Goal: Use online tool/utility: Utilize a website feature to perform a specific function

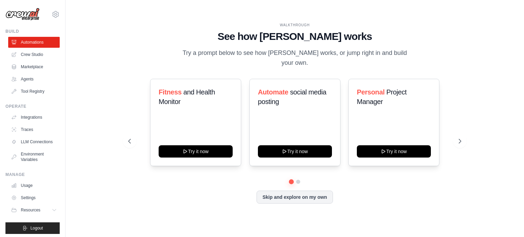
drag, startPoint x: 524, startPoint y: 129, endPoint x: 522, endPoint y: 163, distance: 33.8
click at [522, 163] on div "WALKTHROUGH See how CrewAI works Try a prompt below to see how CrewAI works, or…" at bounding box center [294, 118] width 458 height 223
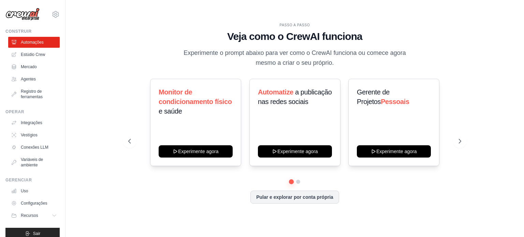
click at [120, 84] on div "PASSO A PASSO Veja como o CrewAI funciona Experimente o prompt abaixo para ver …" at bounding box center [294, 119] width 349 height 192
click at [458, 142] on icon at bounding box center [460, 141] width 7 height 7
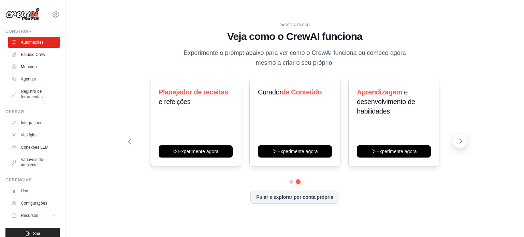
click at [458, 142] on icon at bounding box center [460, 141] width 7 height 7
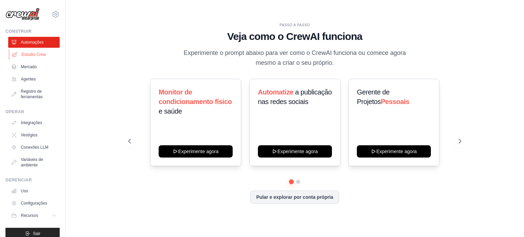
click at [43, 56] on font "Estúdio Crew" at bounding box center [33, 54] width 24 height 5
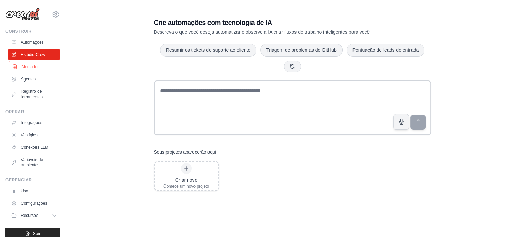
click at [34, 65] on font "Mercado" at bounding box center [29, 66] width 16 height 5
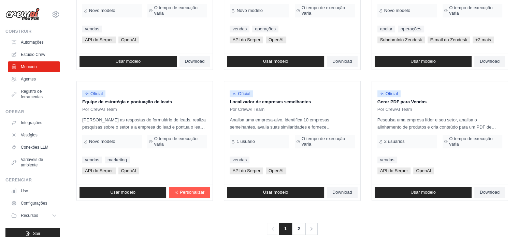
scroll to position [405, 0]
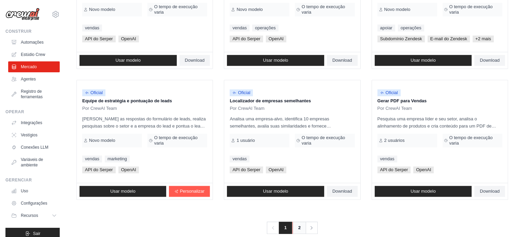
click at [301, 224] on link "2" at bounding box center [299, 228] width 14 height 12
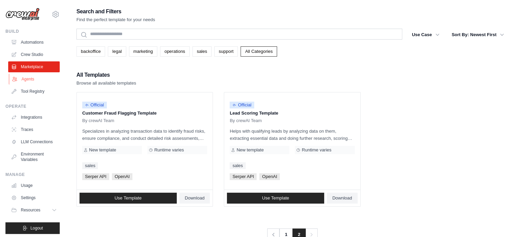
click at [18, 76] on link "Agents" at bounding box center [34, 79] width 51 height 11
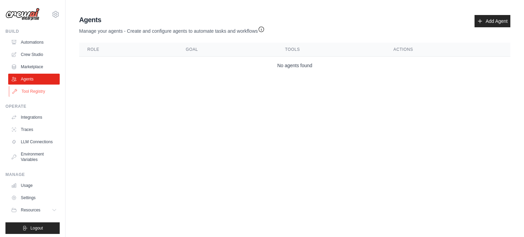
click at [40, 88] on link "Tool Registry" at bounding box center [34, 91] width 51 height 11
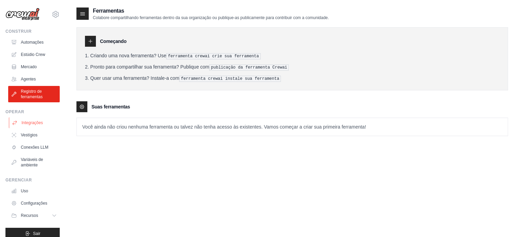
click at [27, 126] on link "Integrações" at bounding box center [34, 122] width 51 height 11
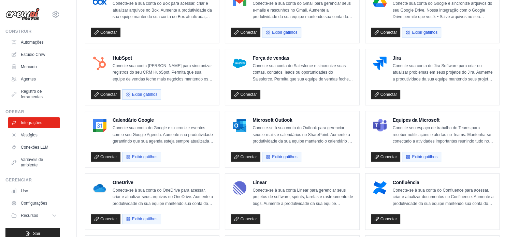
scroll to position [226, 0]
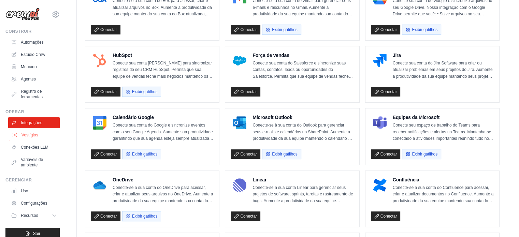
click at [32, 135] on font "Vestígios" at bounding box center [29, 135] width 17 height 5
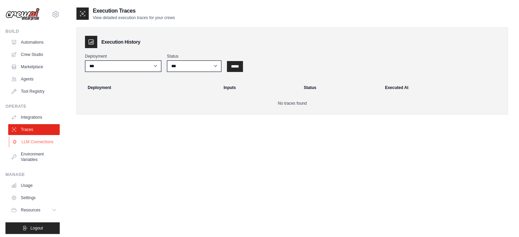
click at [30, 147] on link "LLM Connections" at bounding box center [34, 141] width 51 height 11
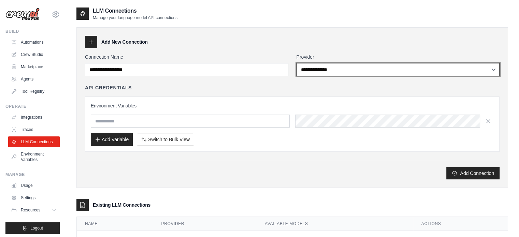
click at [466, 72] on select "**********" at bounding box center [397, 69] width 203 height 13
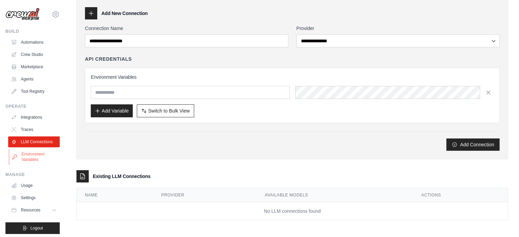
click at [39, 165] on link "Environment Variables" at bounding box center [34, 157] width 51 height 16
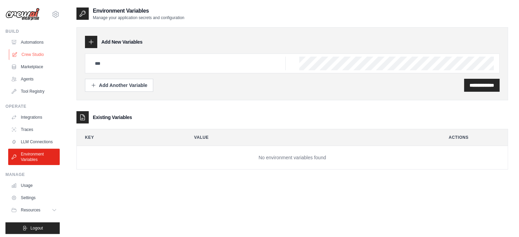
click at [41, 57] on link "Crew Studio" at bounding box center [34, 54] width 51 height 11
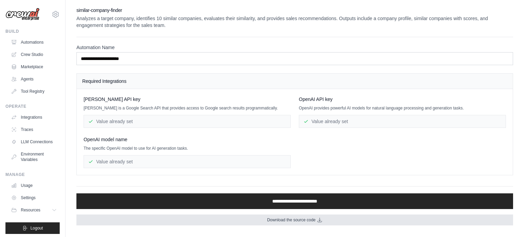
click at [321, 220] on icon at bounding box center [319, 219] width 5 height 5
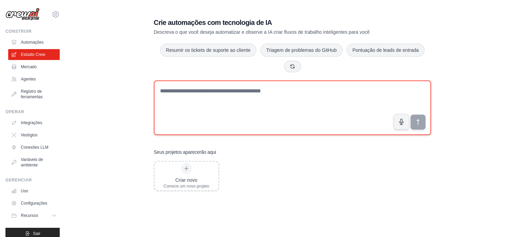
click at [190, 104] on textarea at bounding box center [292, 107] width 277 height 55
paste textarea "**********"
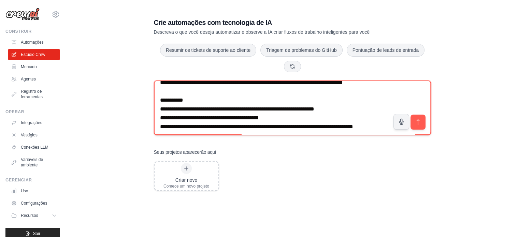
scroll to position [91, 0]
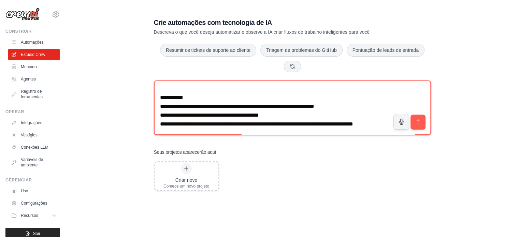
click at [162, 98] on textarea "**********" at bounding box center [292, 107] width 277 height 55
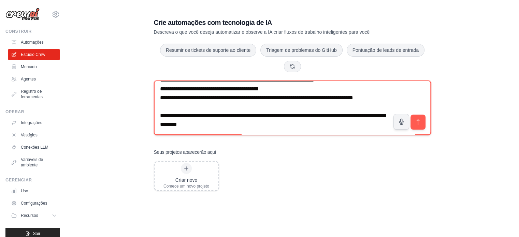
scroll to position [163, 0]
click at [170, 95] on textarea at bounding box center [292, 107] width 277 height 55
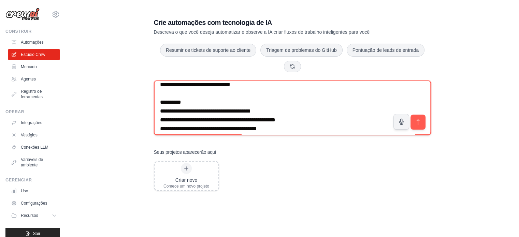
scroll to position [7, 0]
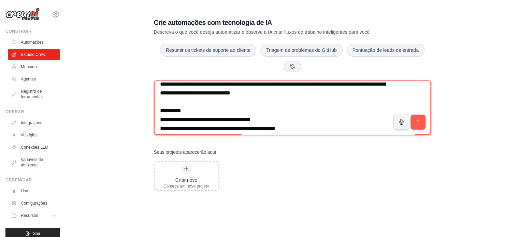
click at [190, 117] on textarea "**********" at bounding box center [292, 107] width 277 height 55
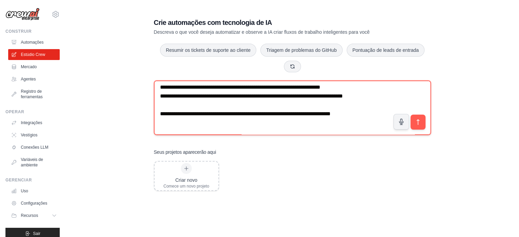
scroll to position [83, 0]
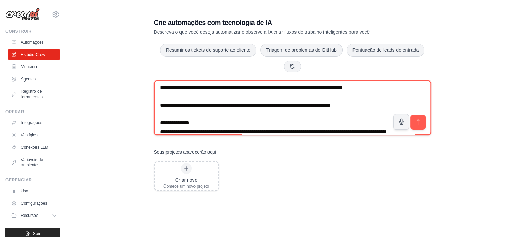
click at [242, 131] on textarea "**********" at bounding box center [292, 107] width 277 height 55
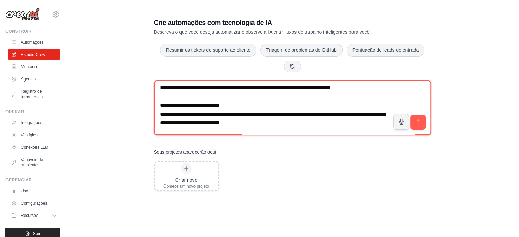
scroll to position [110, 0]
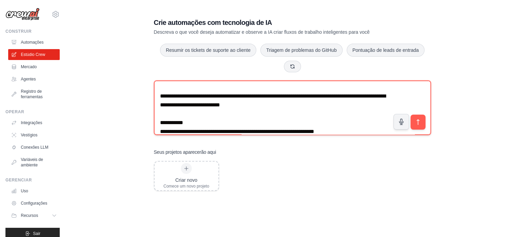
click at [259, 123] on textarea "**********" at bounding box center [292, 107] width 277 height 55
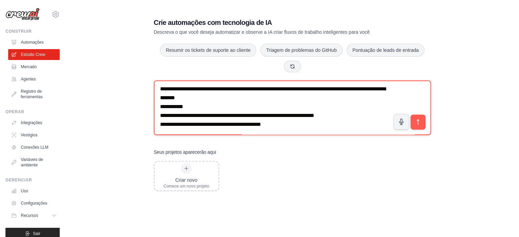
scroll to position [188, 0]
type textarea "**********"
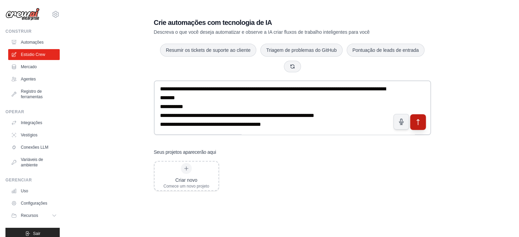
click at [421, 125] on icon "submit" at bounding box center [417, 122] width 7 height 7
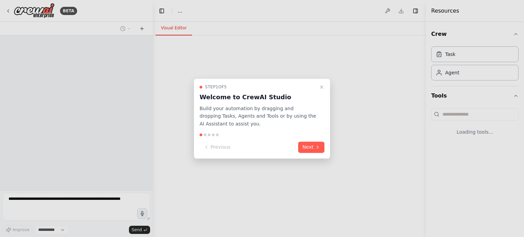
select select "****"
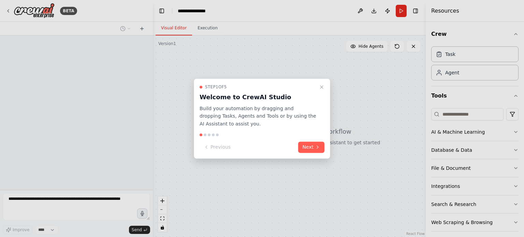
scroll to position [25, 0]
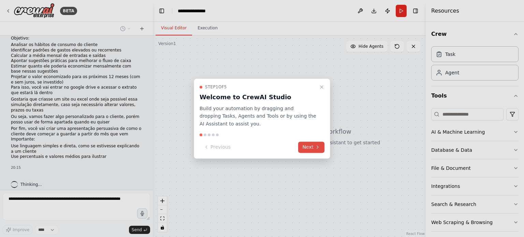
click at [308, 146] on button "Next" at bounding box center [311, 147] width 26 height 11
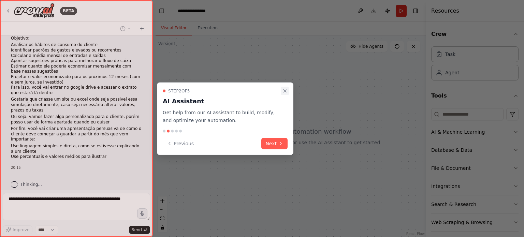
click at [283, 91] on icon "Close walkthrough" at bounding box center [284, 90] width 5 height 5
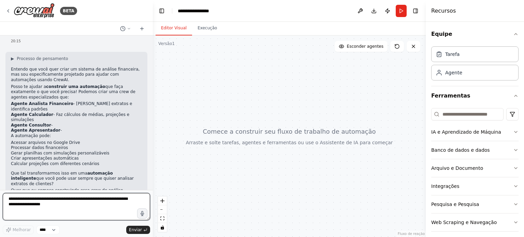
scroll to position [154, 0]
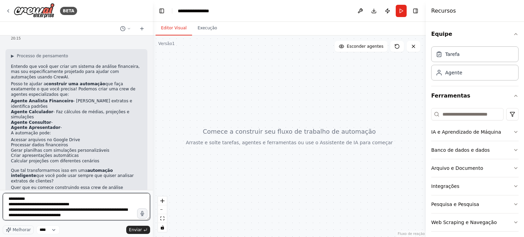
type textarea "**********"
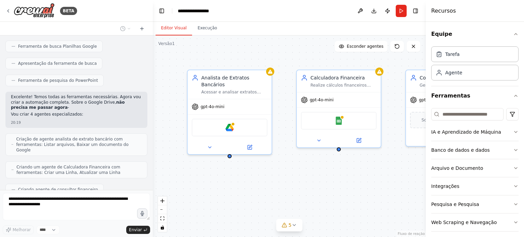
scroll to position [510, 0]
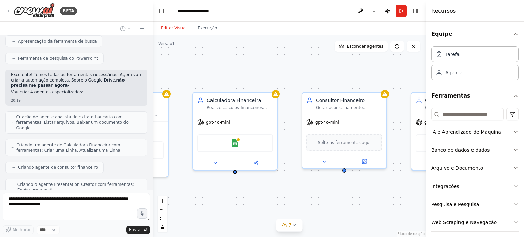
click at [123, 193] on div "BETA Você é um consultor financeiro inteligente. Recebeu o extrato bancário de …" at bounding box center [262, 118] width 524 height 237
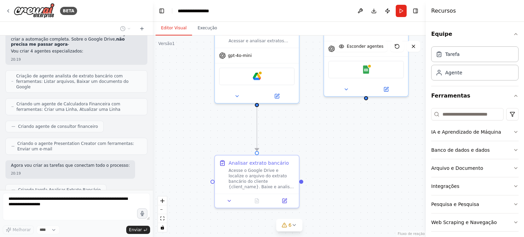
scroll to position [568, 0]
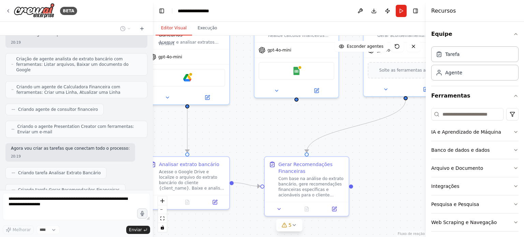
click at [233, 148] on div ".deletable-edge-delete-btn { width: 20px; height: 20px; border: 0px solid #ffff…" at bounding box center [289, 136] width 273 height 202
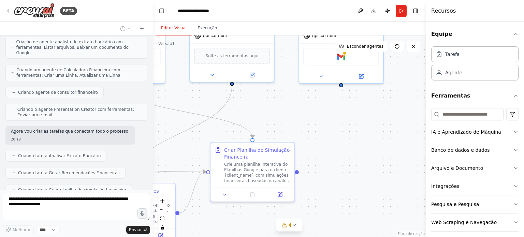
drag, startPoint x: 370, startPoint y: 144, endPoint x: 195, endPoint y: 131, distance: 174.8
click at [195, 131] on div ".deletable-edge-delete-btn { width: 20px; height: 20px; border: 0px solid #ffff…" at bounding box center [289, 136] width 273 height 202
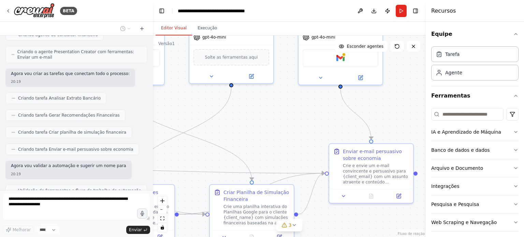
scroll to position [665, 0]
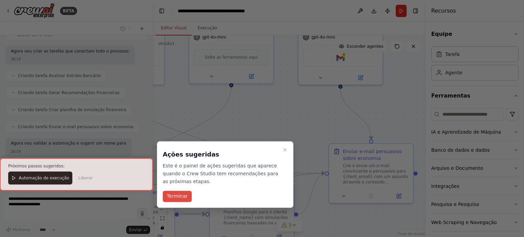
click at [178, 198] on font "Terminar" at bounding box center [177, 196] width 21 height 5
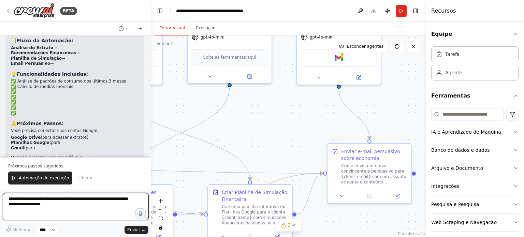
scroll to position [903, 0]
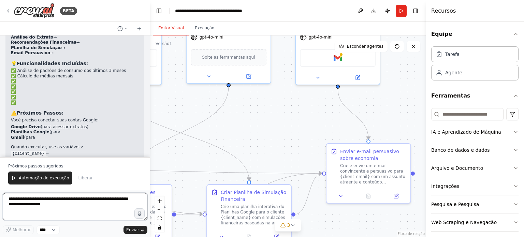
drag, startPoint x: 150, startPoint y: 146, endPoint x: 150, endPoint y: 135, distance: 11.3
click at [150, 135] on div "BETA Você é um consultor financeiro inteligente. Recebeu o extrato bancário de …" at bounding box center [262, 118] width 524 height 237
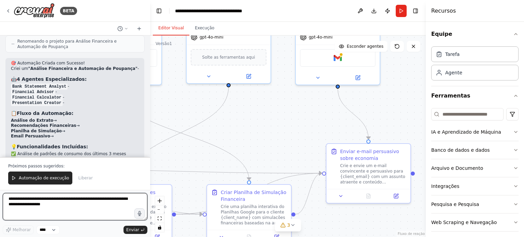
scroll to position [813, 0]
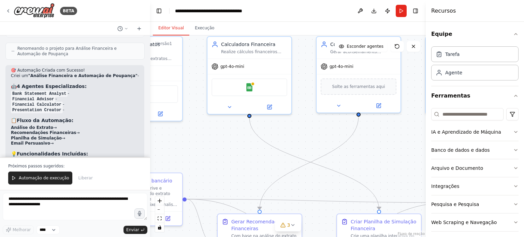
drag, startPoint x: 282, startPoint y: 109, endPoint x: 523, endPoint y: 185, distance: 252.7
click at [523, 185] on div "BETA Você é um consultor financeiro inteligente. Recebeu o extrato bancário de …" at bounding box center [262, 118] width 524 height 237
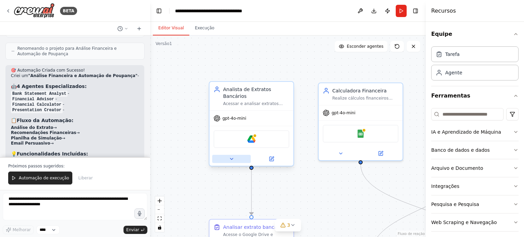
click at [231, 158] on icon at bounding box center [231, 158] width 3 height 1
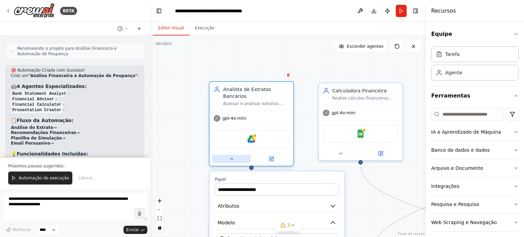
click at [231, 158] on icon at bounding box center [231, 158] width 3 height 1
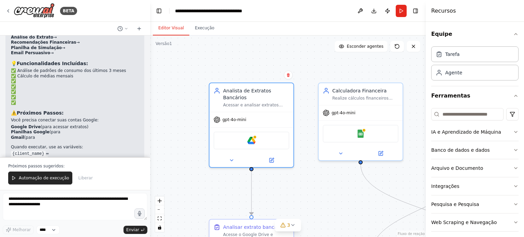
scroll to position [4, 0]
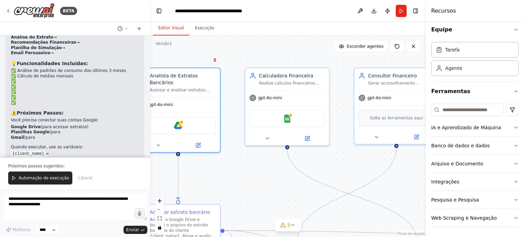
drag, startPoint x: 309, startPoint y: 187, endPoint x: 235, endPoint y: 172, distance: 75.5
click at [235, 172] on div ".deletable-edge-delete-btn { width: 20px; height: 20px; border: 0px solid #ffff…" at bounding box center [288, 136] width 276 height 202
